Goal: Information Seeking & Learning: Learn about a topic

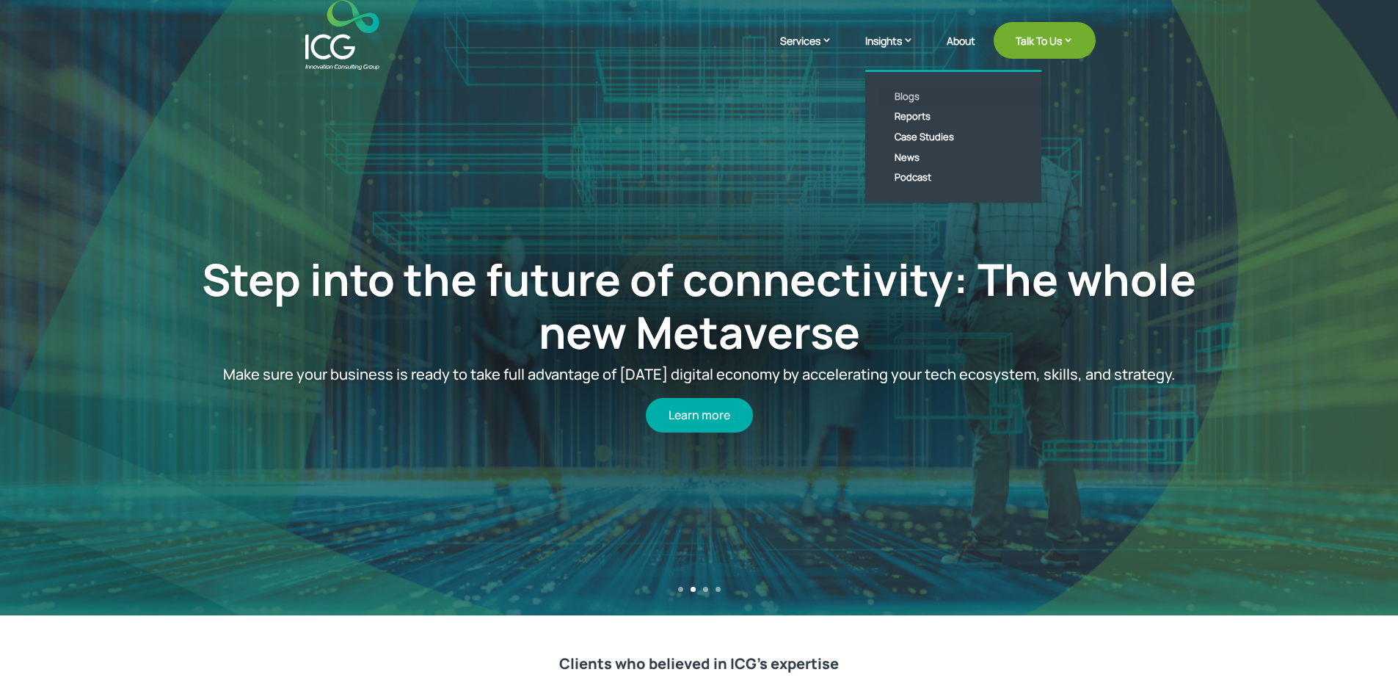
click at [897, 97] on link "Blogs" at bounding box center [964, 97] width 169 height 21
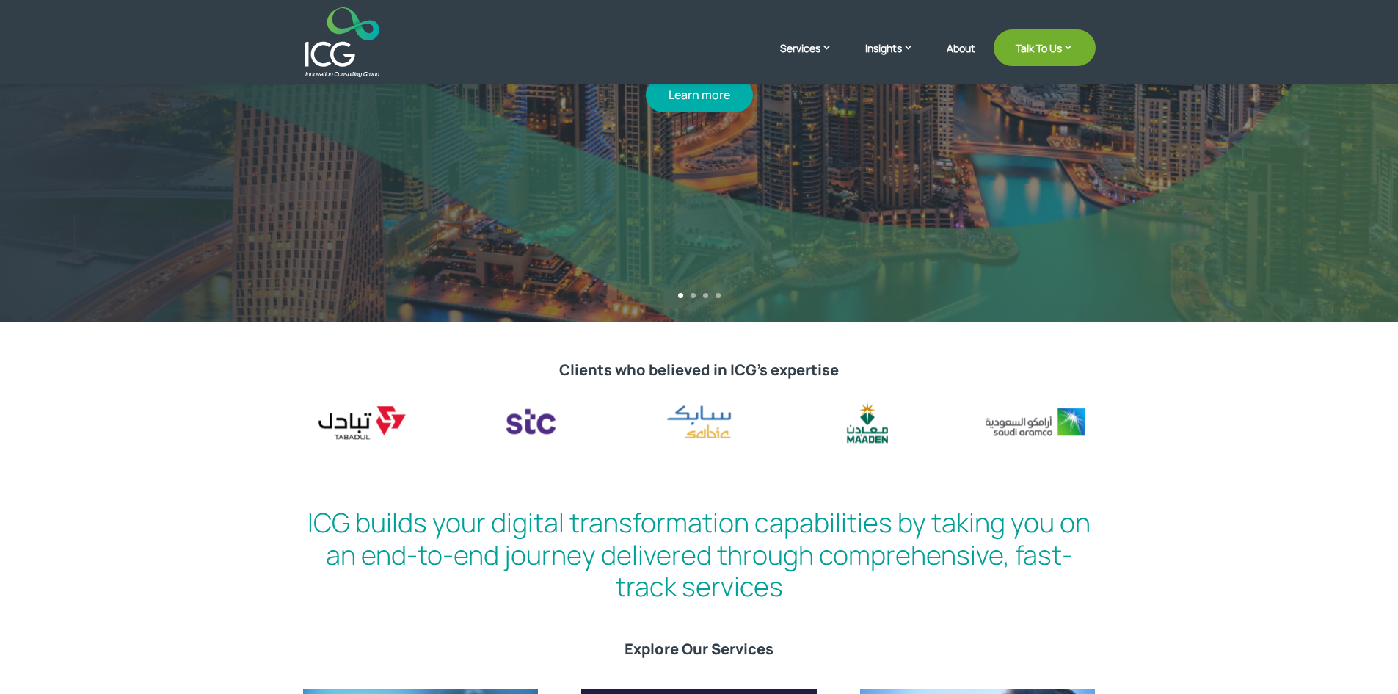
click at [132, 15] on header "Services Enterprise Transformation Digital Strategy Digital Product Innovation …" at bounding box center [699, 42] width 1398 height 84
click at [341, 23] on img at bounding box center [342, 42] width 74 height 70
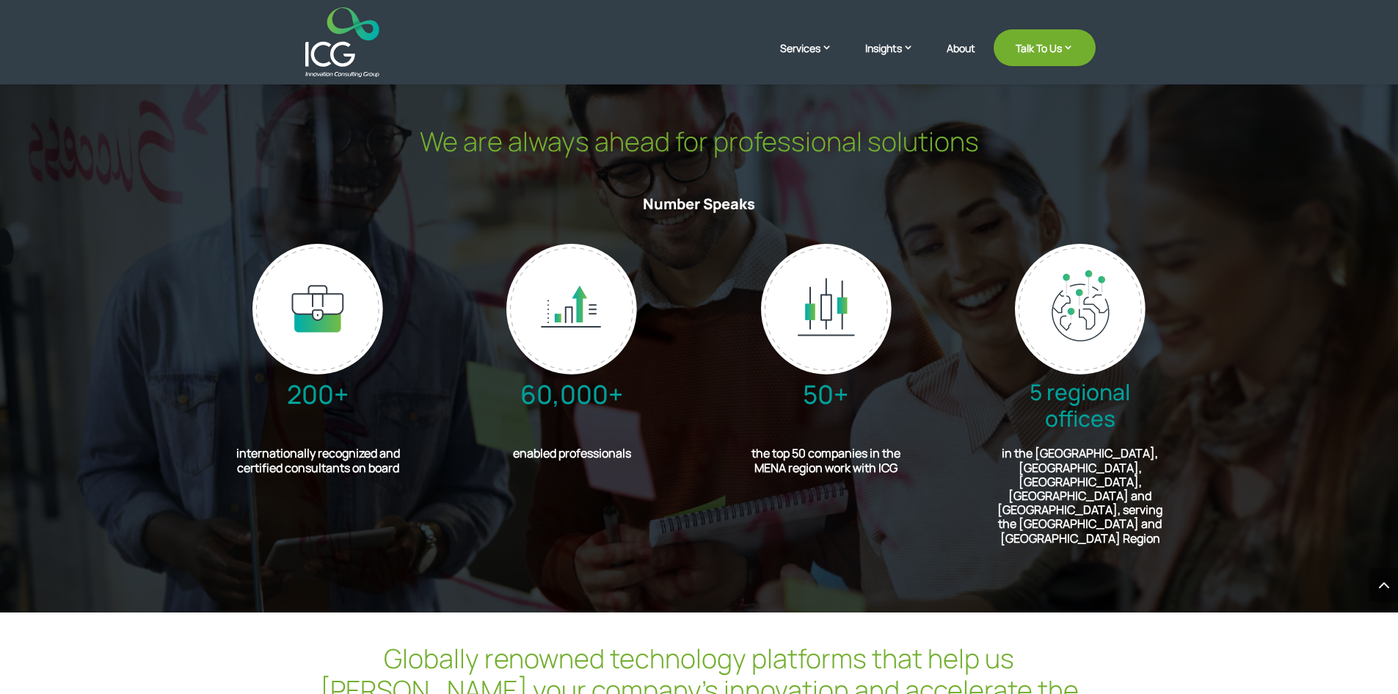
scroll to position [3450, 0]
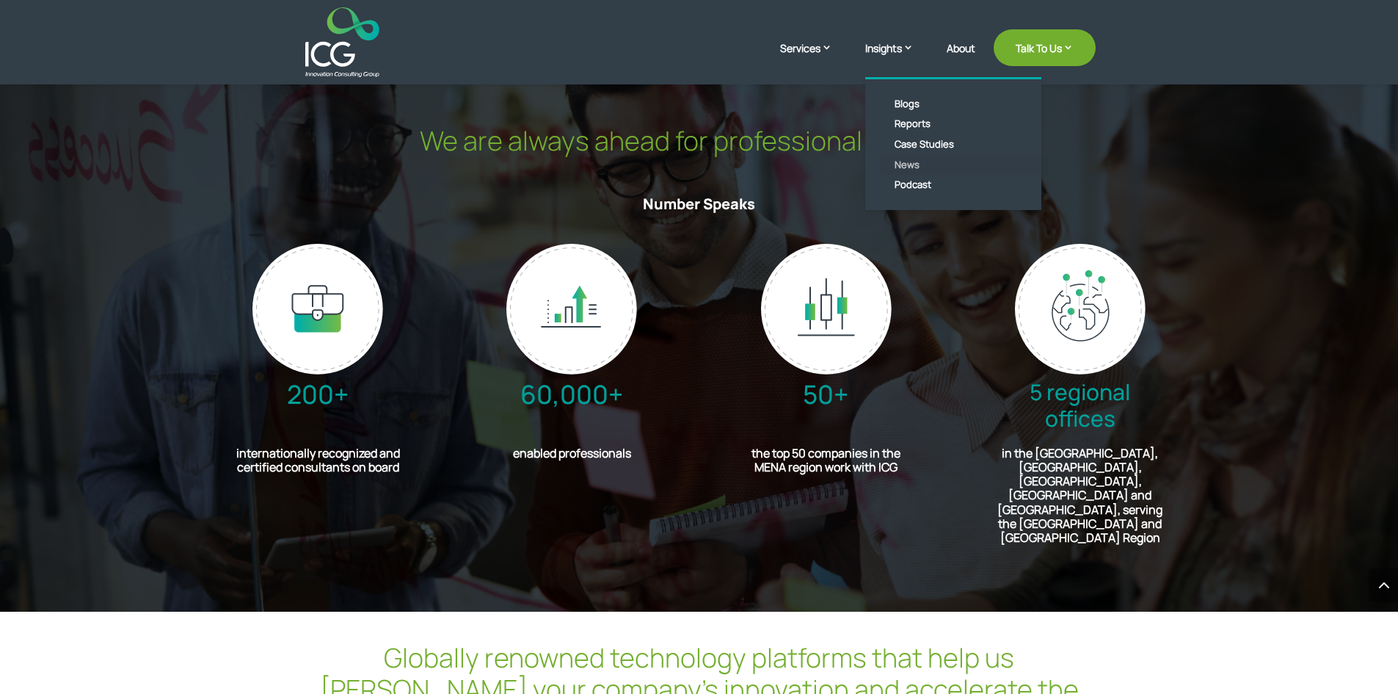
click at [913, 167] on link "News" at bounding box center [964, 165] width 169 height 21
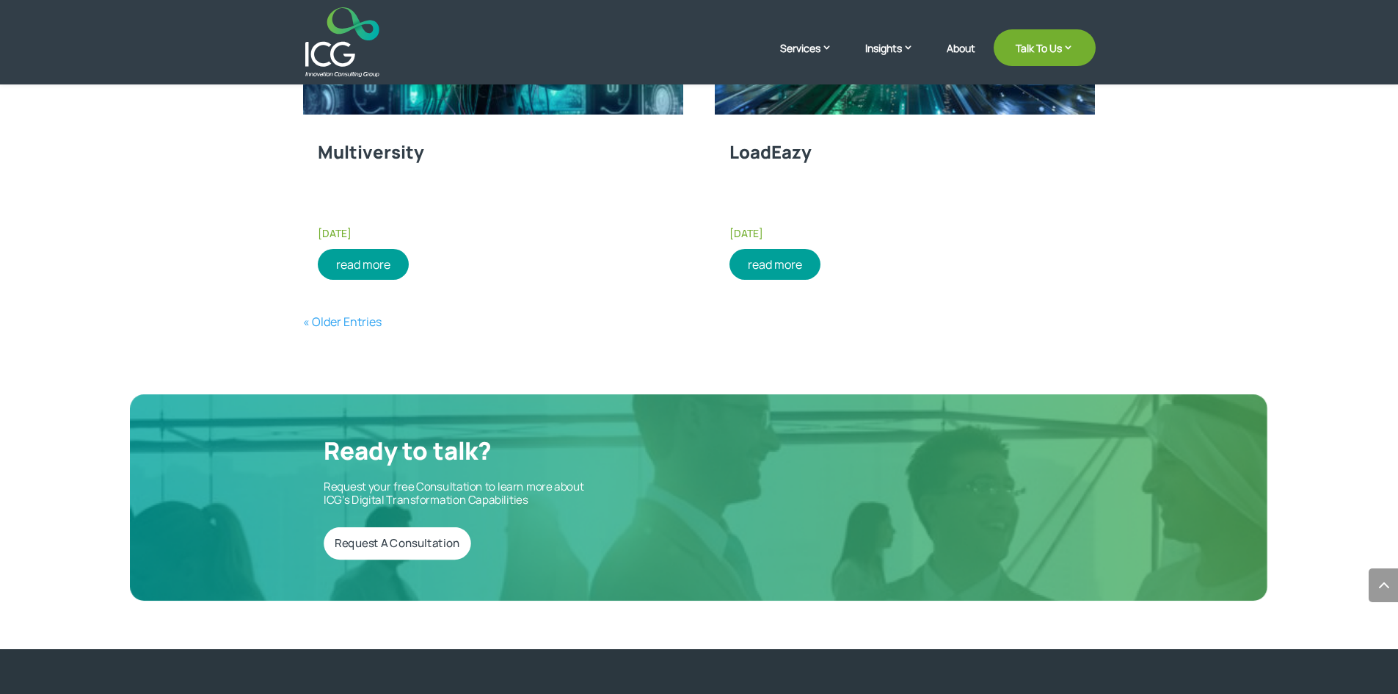
scroll to position [2418, 0]
click at [364, 318] on link "« Older Entries" at bounding box center [342, 322] width 79 height 16
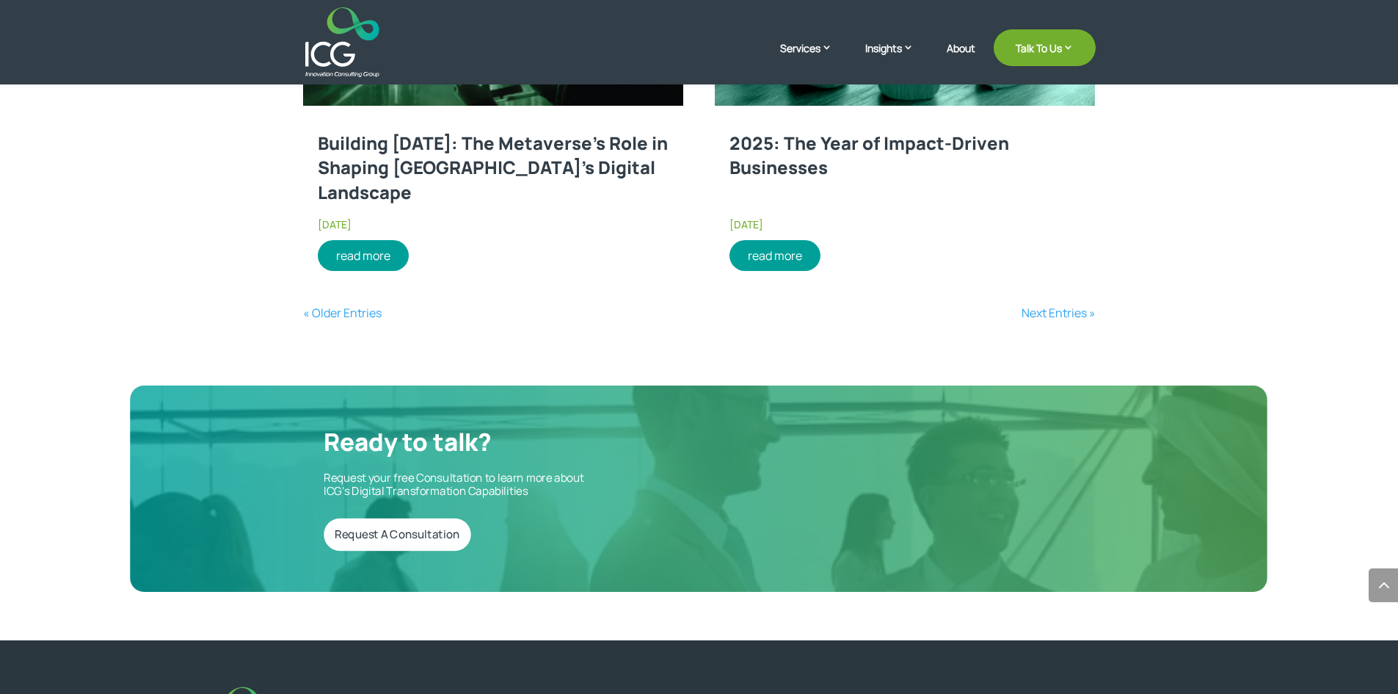
scroll to position [2421, 0]
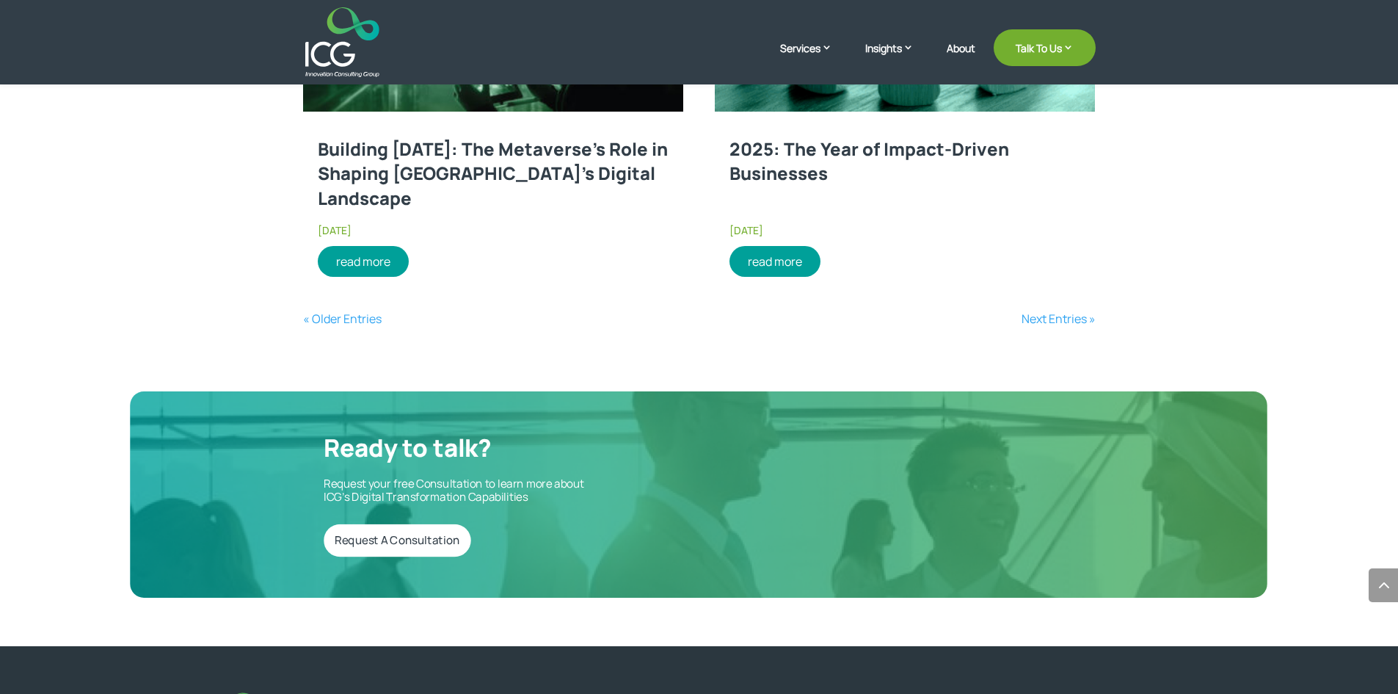
click at [342, 315] on link "« Older Entries" at bounding box center [342, 318] width 79 height 16
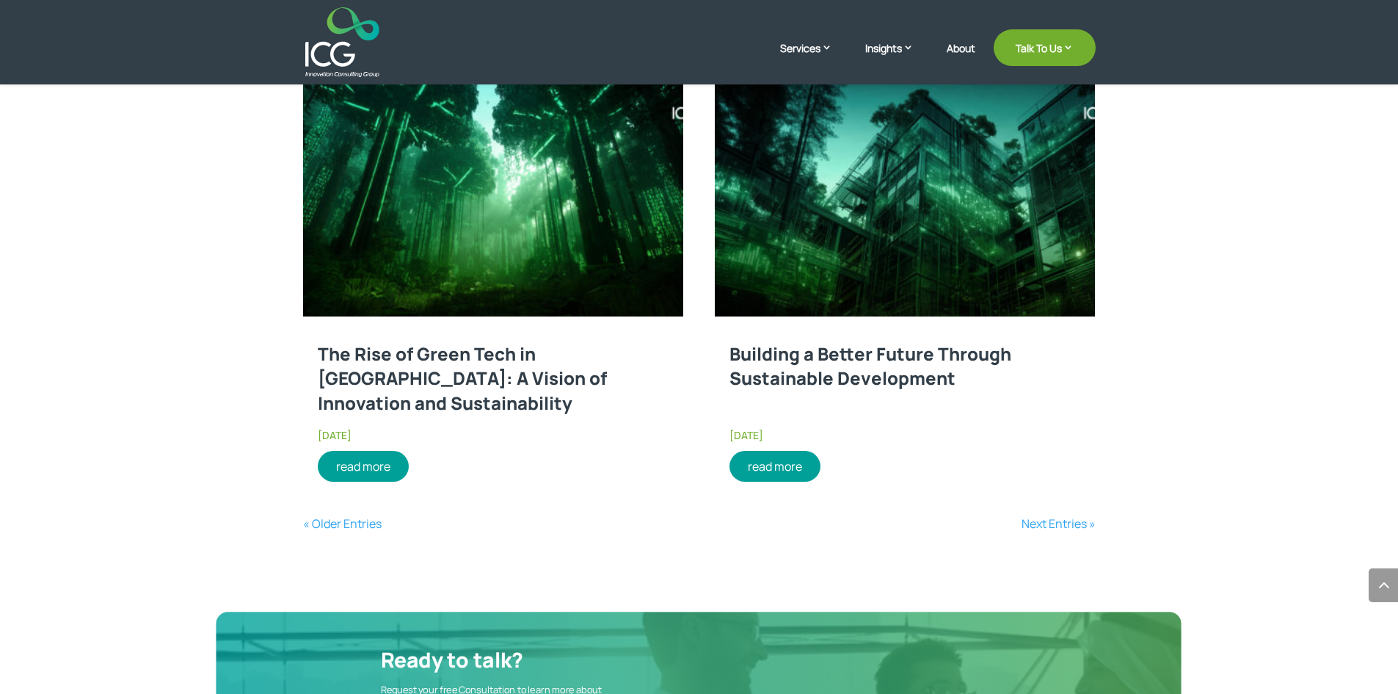
scroll to position [2275, 0]
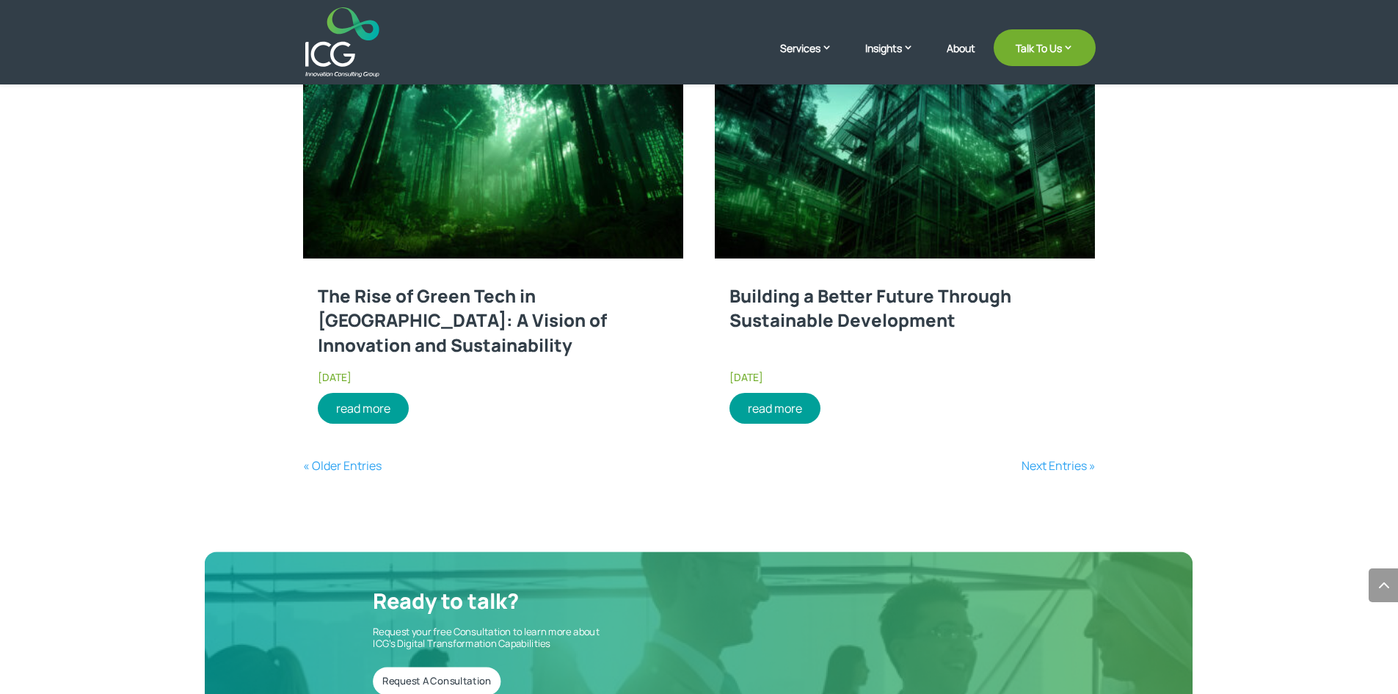
click at [345, 460] on link "« Older Entries" at bounding box center [342, 465] width 79 height 16
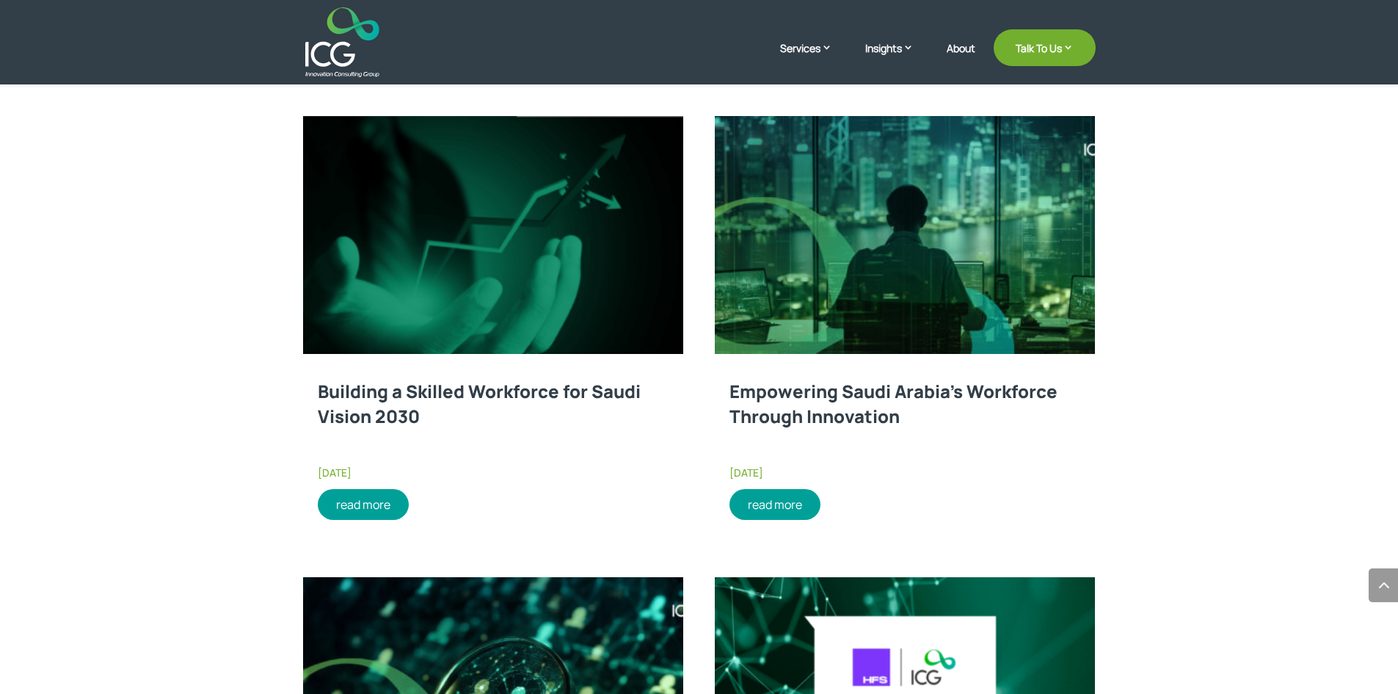
scroll to position [1247, 0]
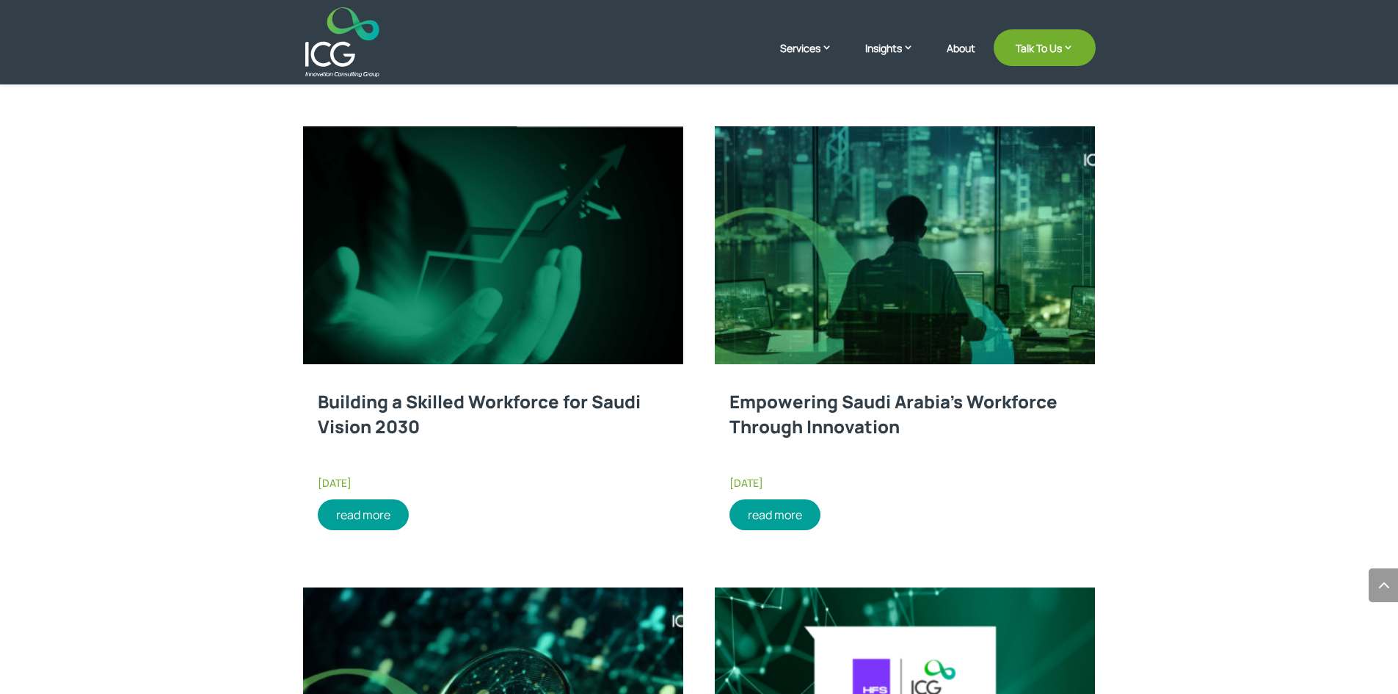
click at [835, 279] on link at bounding box center [905, 245] width 380 height 238
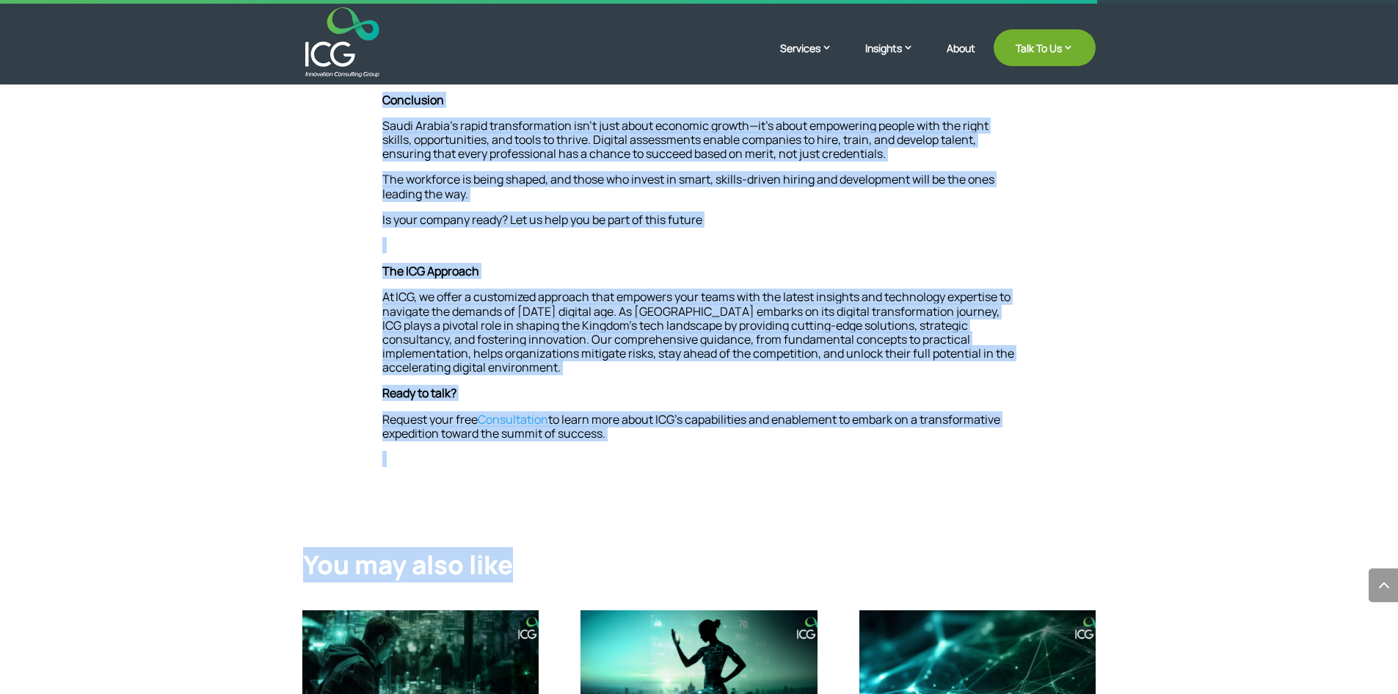
scroll to position [1908, 0]
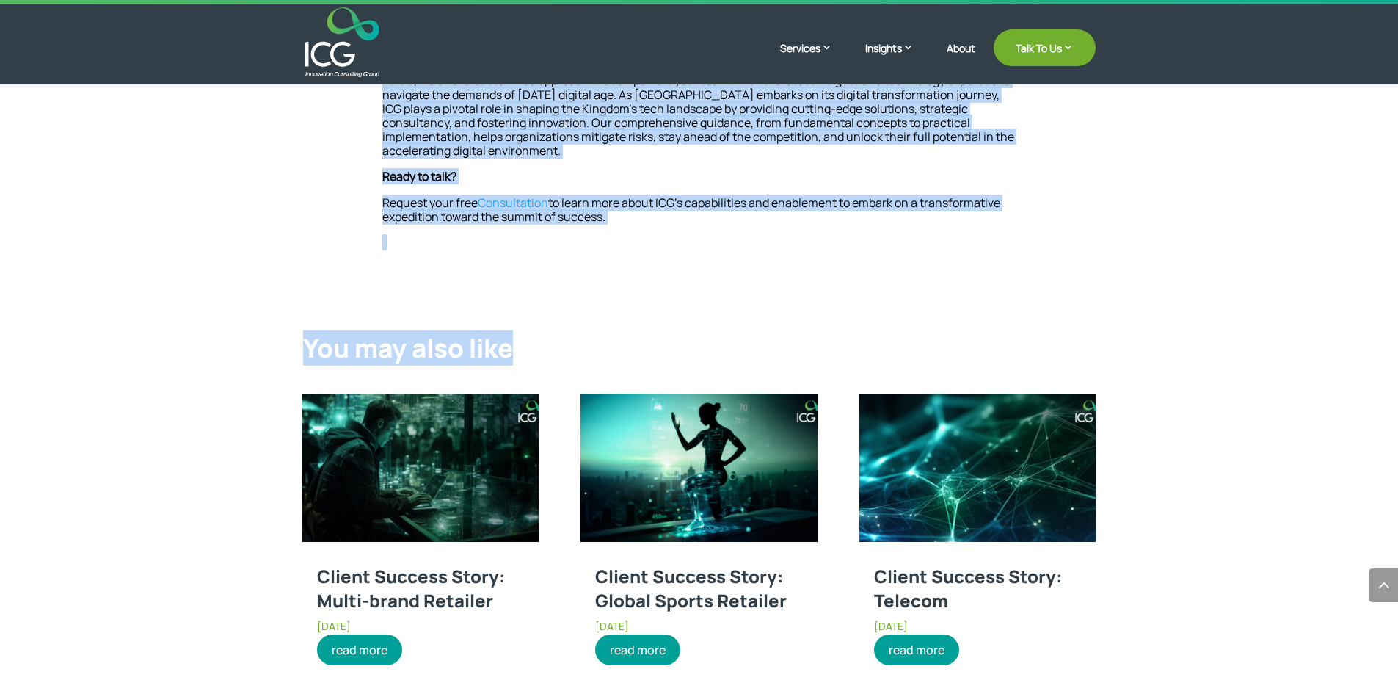
drag, startPoint x: 374, startPoint y: 465, endPoint x: 773, endPoint y: 214, distance: 472.0
copy div "Saudi Arabia is undergoing a massive transformation, driven by Vision 2030’s am…"
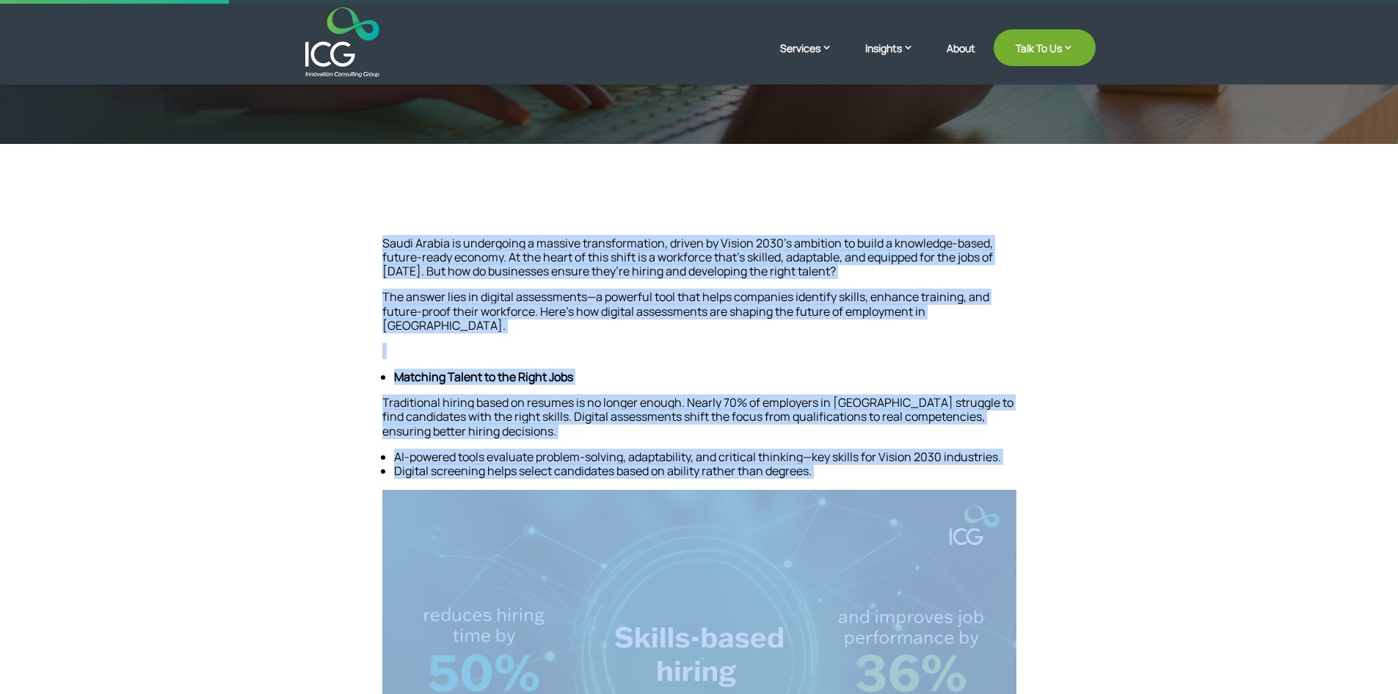
scroll to position [587, 0]
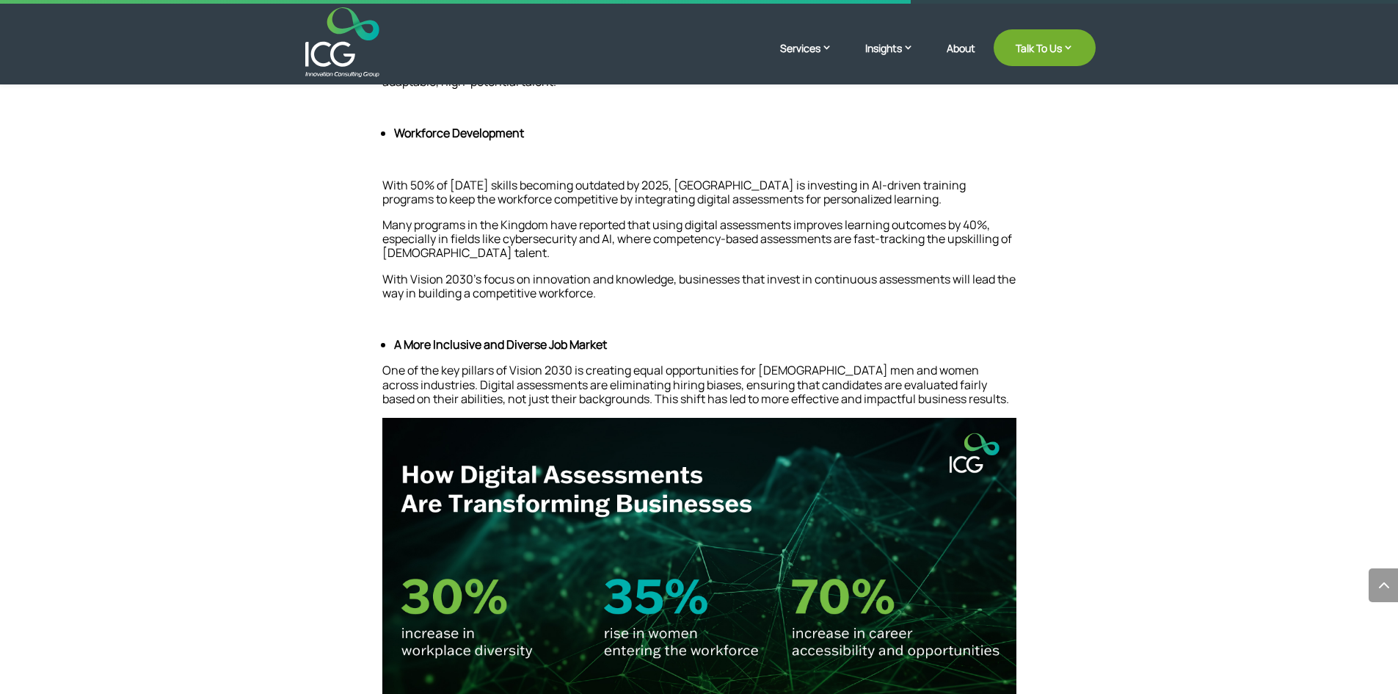
scroll to position [1101, 0]
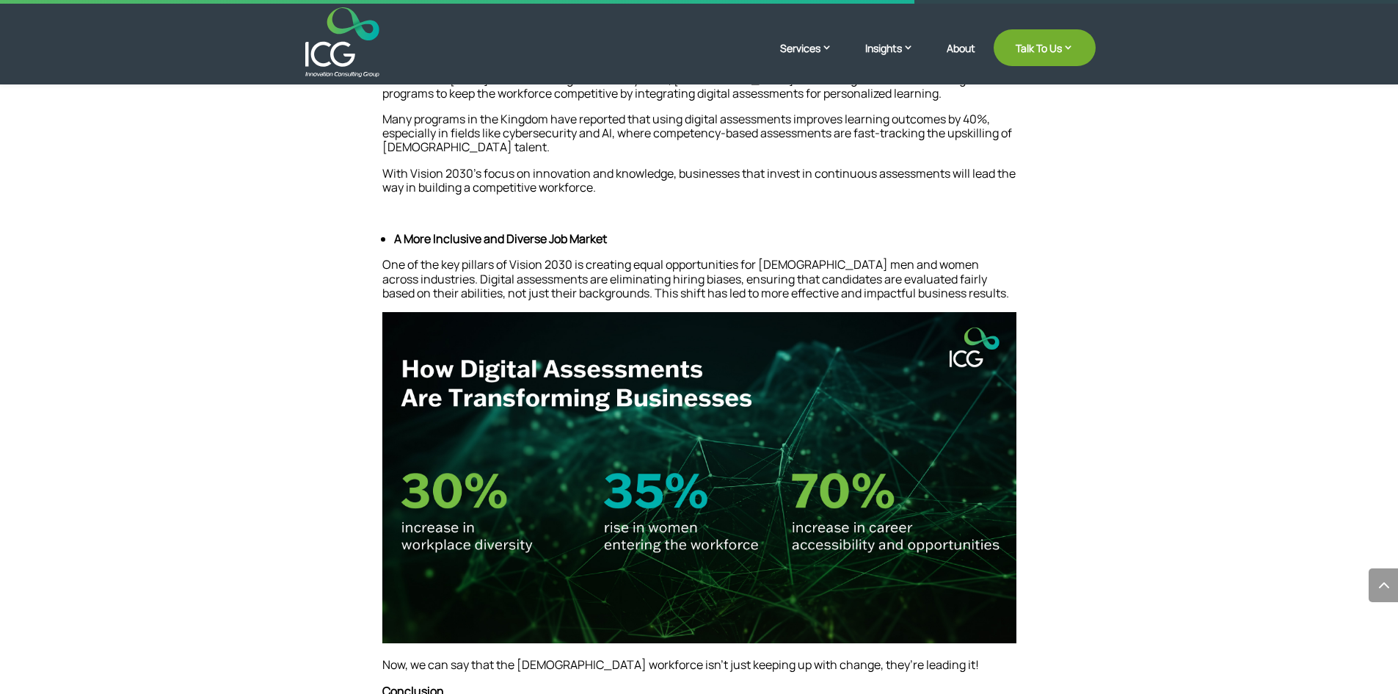
drag, startPoint x: 633, startPoint y: 396, endPoint x: 525, endPoint y: 470, distance: 130.9
click at [525, 470] on img at bounding box center [699, 477] width 634 height 331
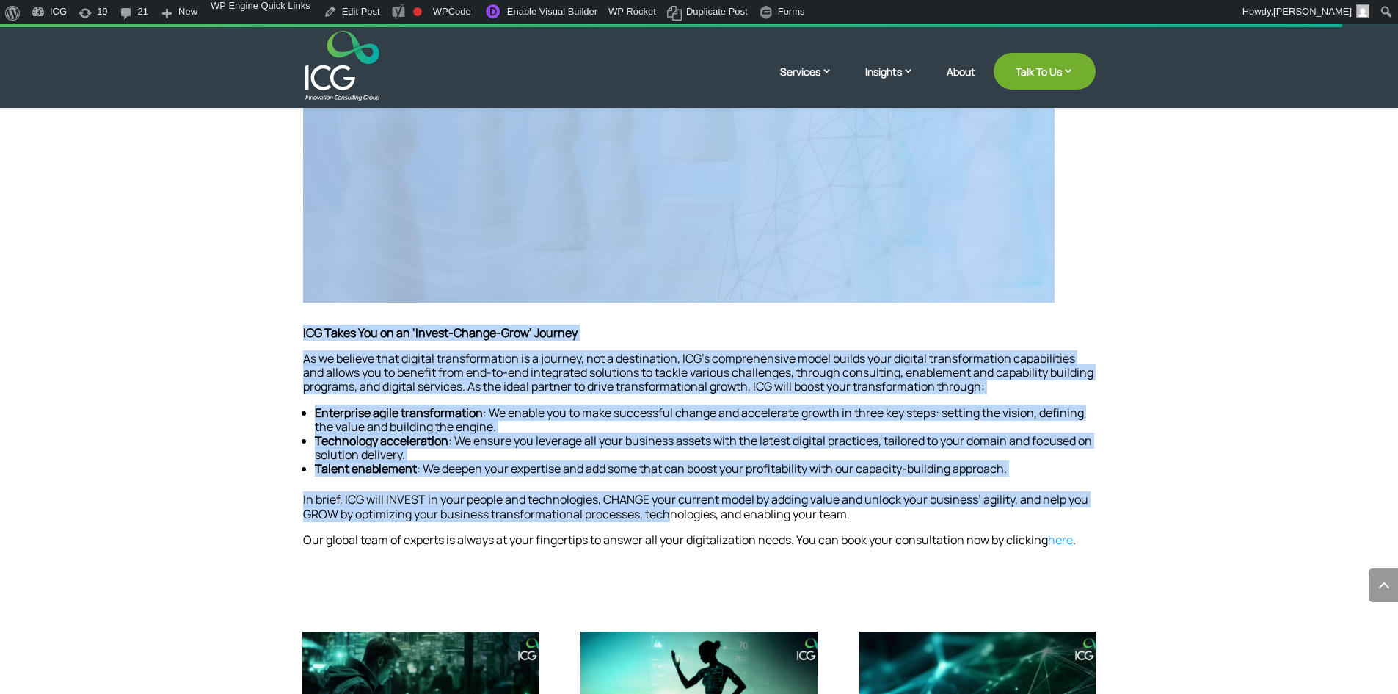
scroll to position [1982, 0]
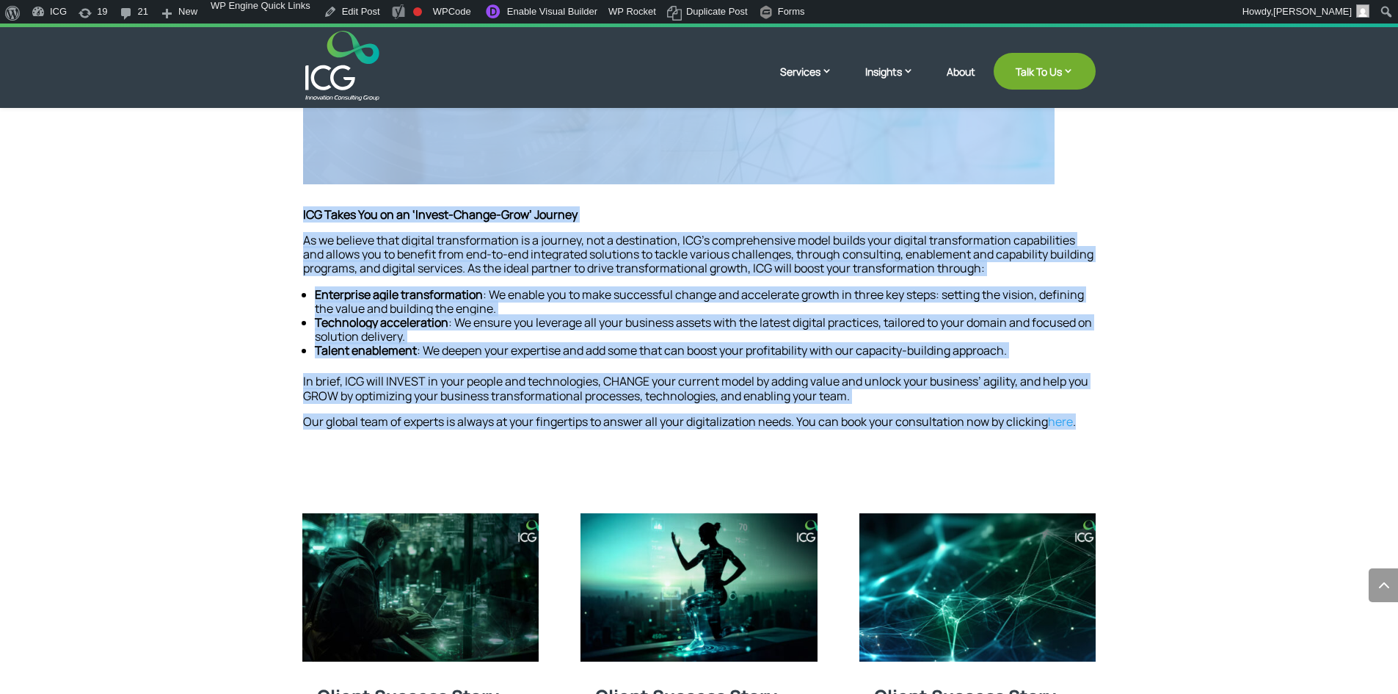
drag, startPoint x: 301, startPoint y: 393, endPoint x: 1111, endPoint y: 435, distance: 811.4
copy div "In today’s ever-evolving business landscape, organizations must constantly adap…"
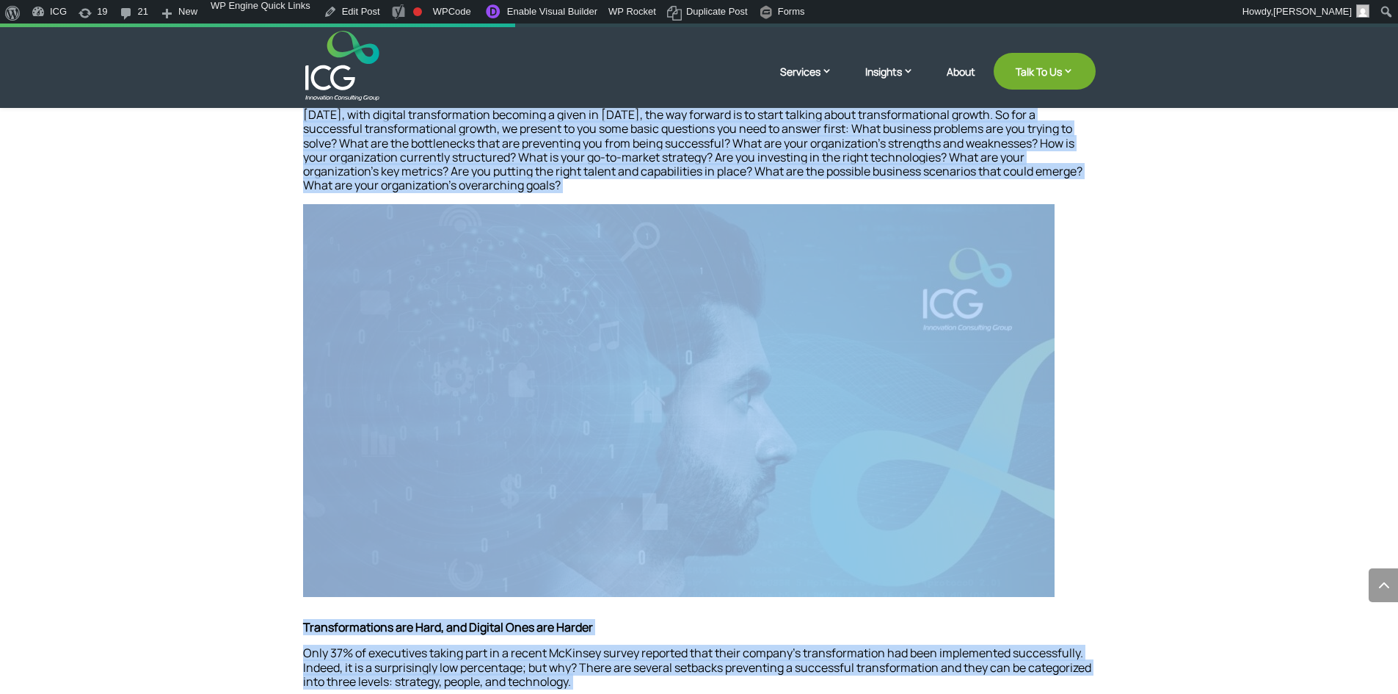
scroll to position [881, 0]
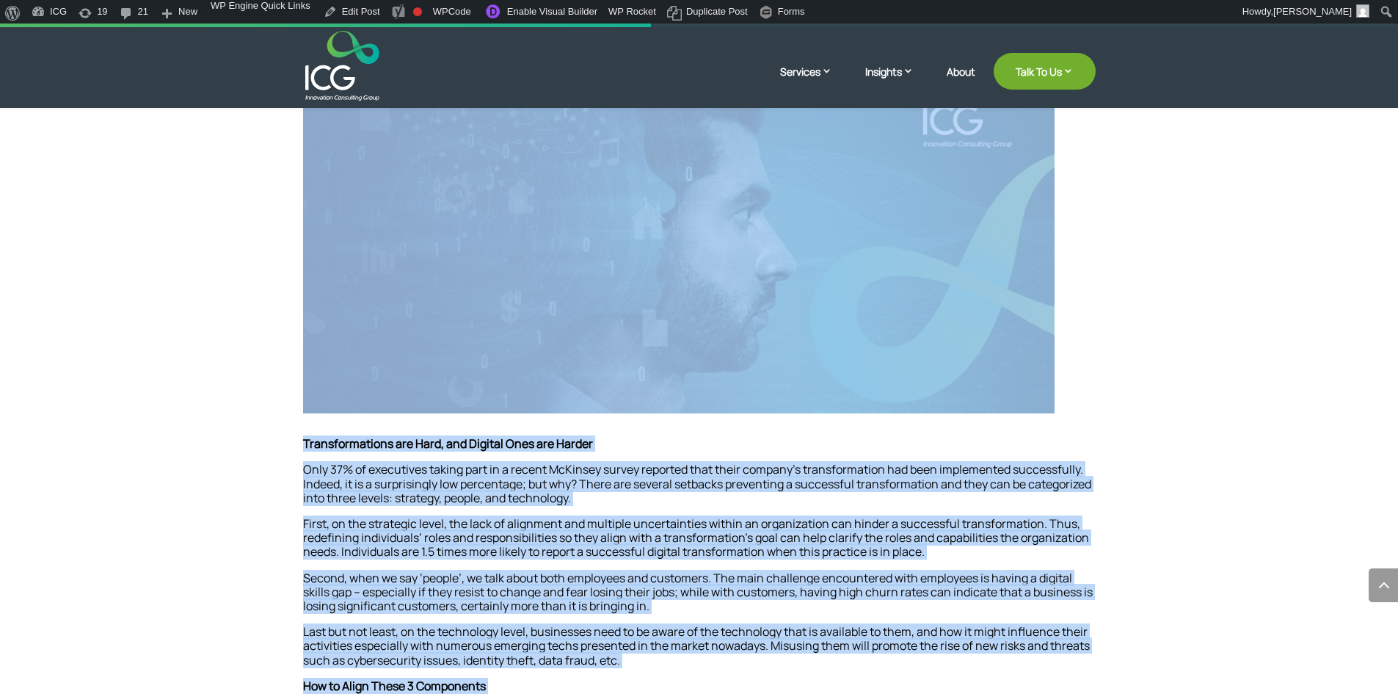
click at [627, 381] on img at bounding box center [679, 217] width 752 height 393
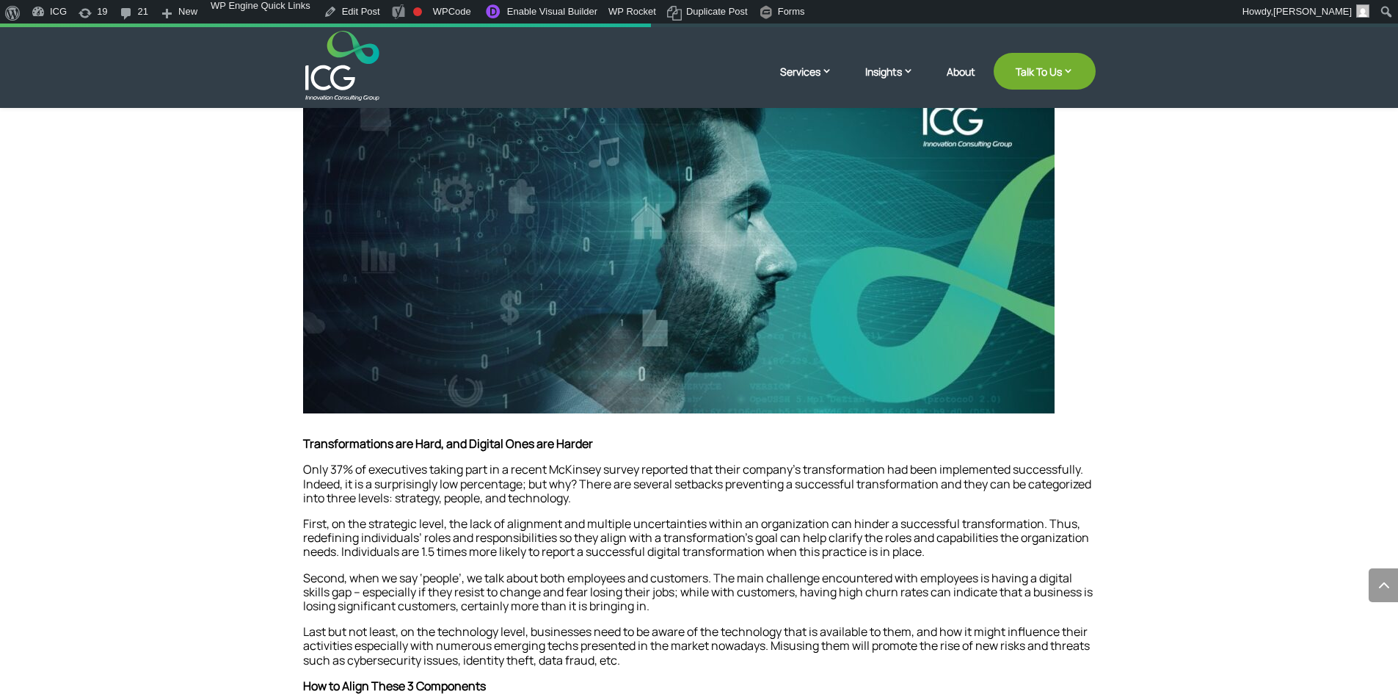
drag, startPoint x: 830, startPoint y: 280, endPoint x: 537, endPoint y: 276, distance: 293.6
click at [537, 276] on img at bounding box center [679, 217] width 752 height 393
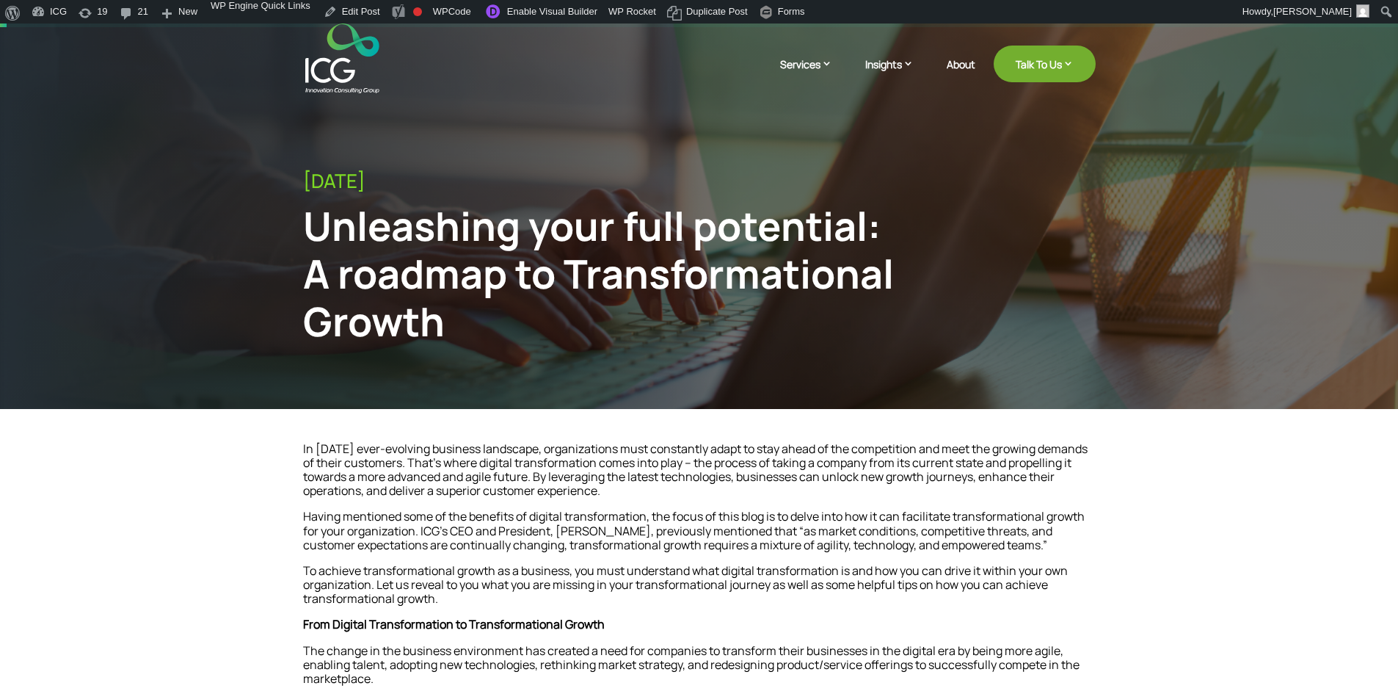
scroll to position [0, 0]
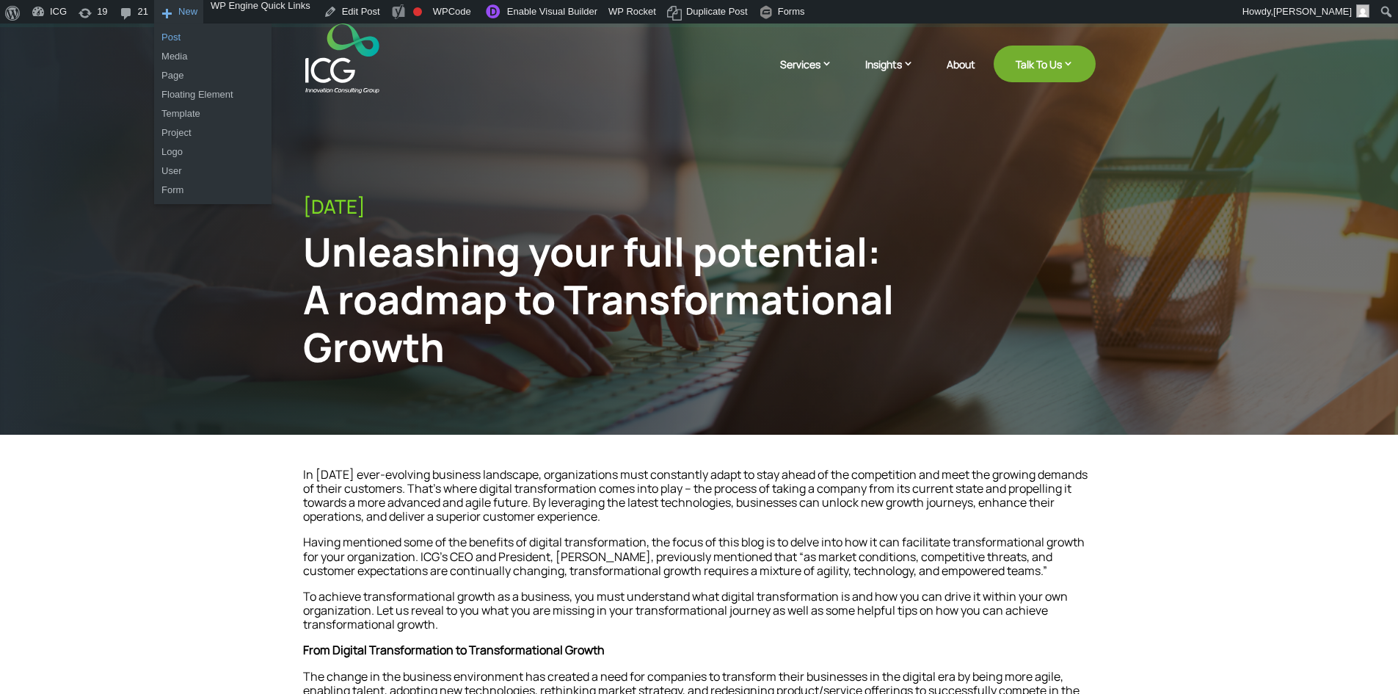
click at [176, 34] on link "Post" at bounding box center [212, 37] width 117 height 19
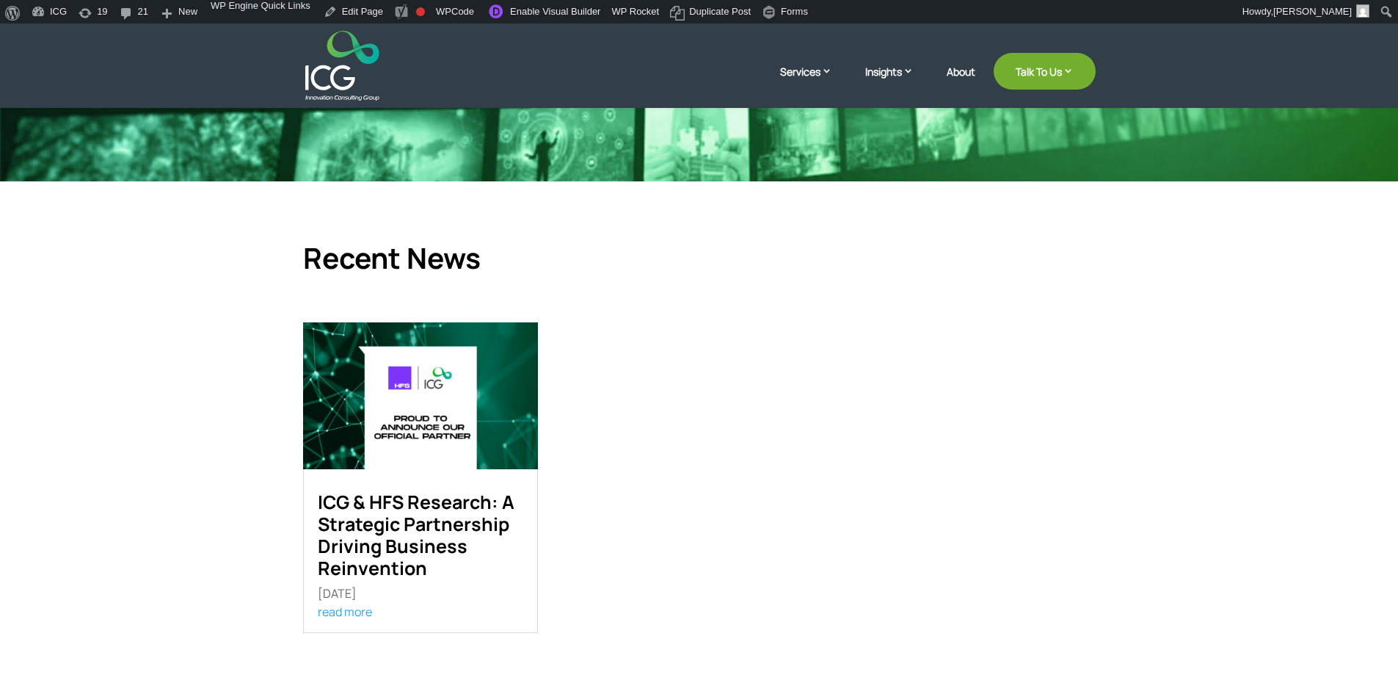
scroll to position [73, 0]
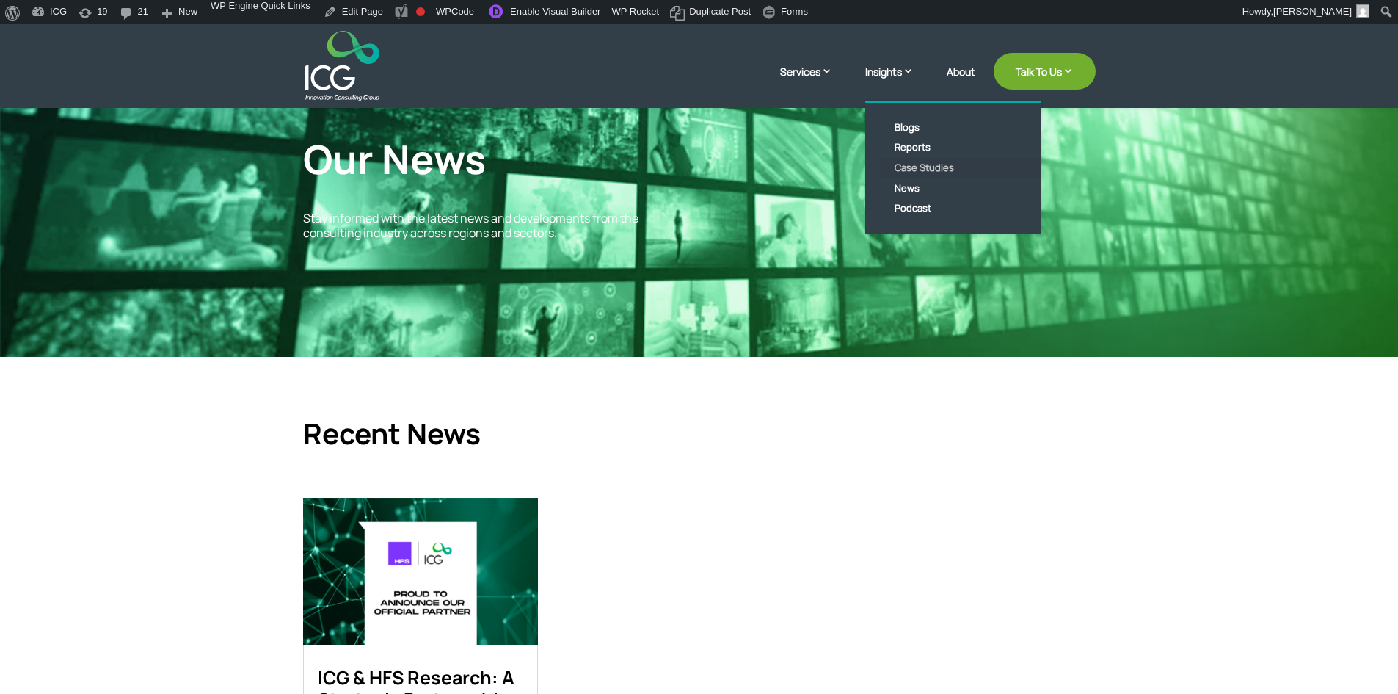
click at [928, 164] on link "Case Studies" at bounding box center [964, 168] width 169 height 21
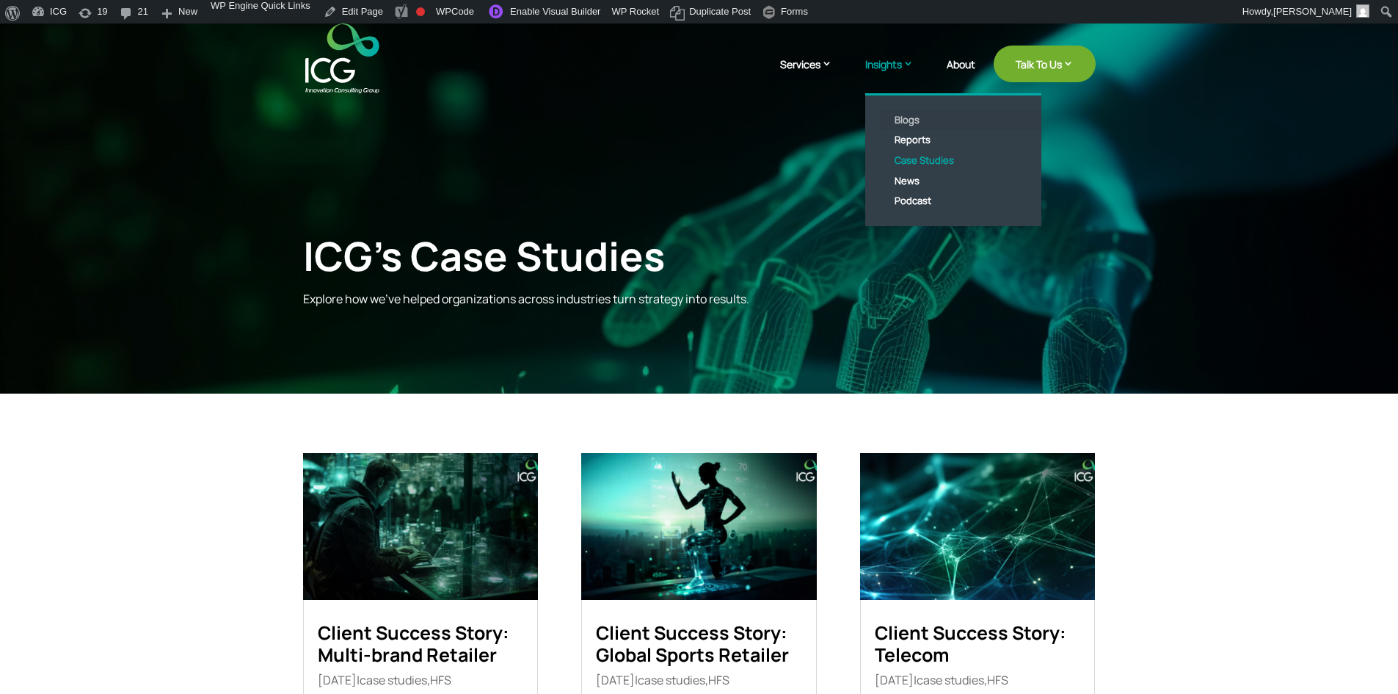
click at [903, 121] on link "Blogs" at bounding box center [964, 120] width 169 height 21
